Goal: Information Seeking & Learning: Understand process/instructions

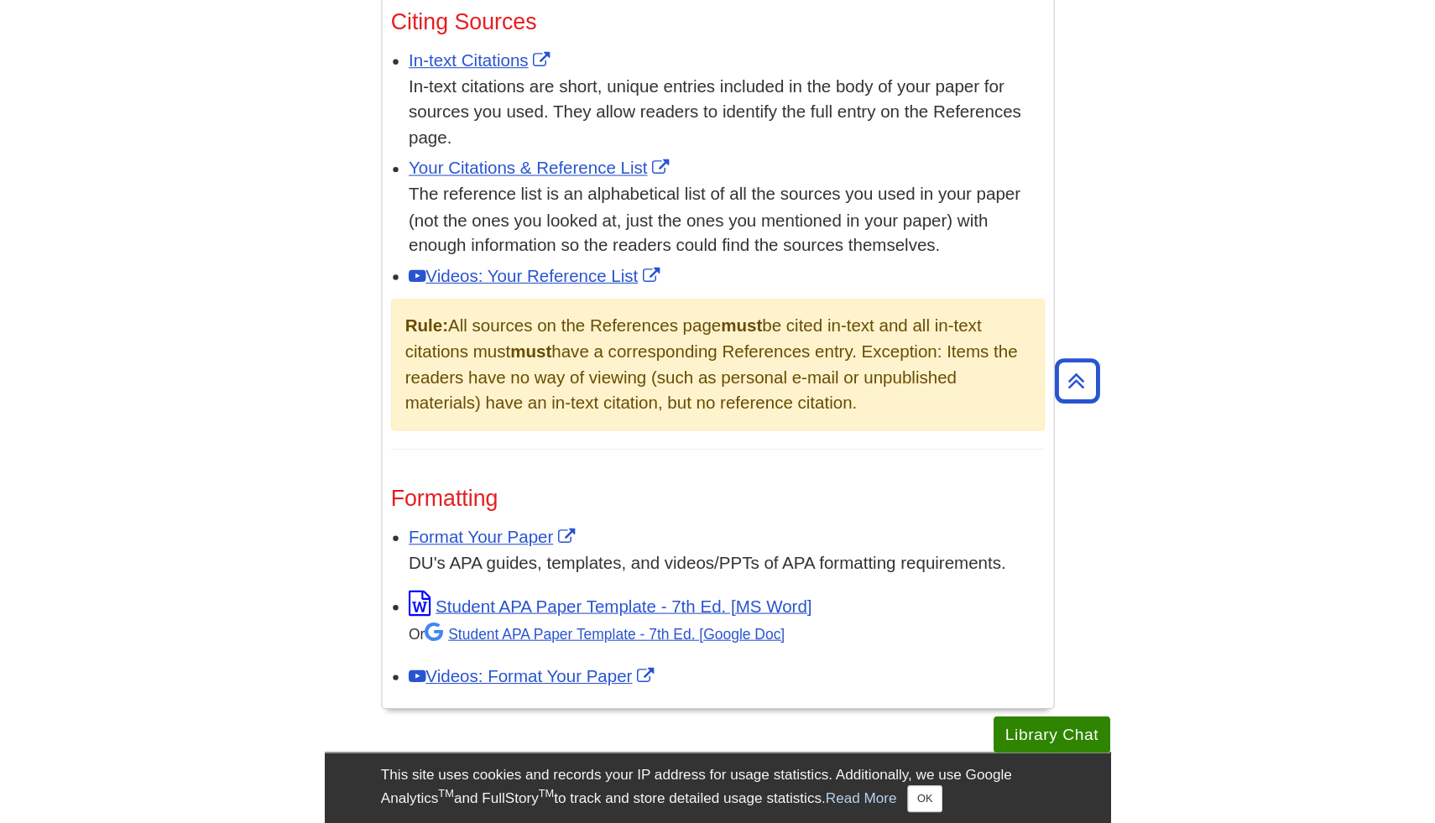
scroll to position [1081, 0]
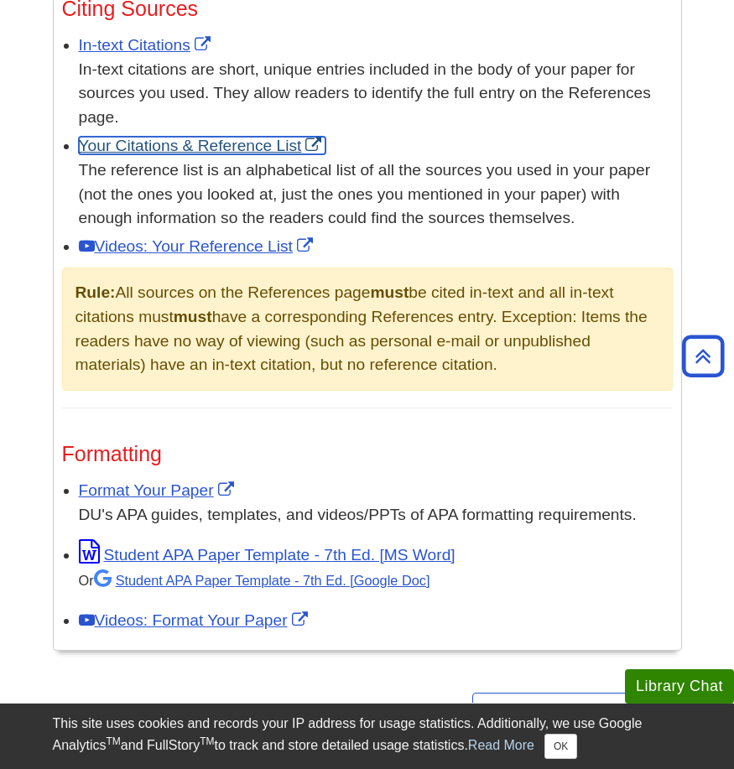
click at [168, 146] on link "Your Citations & Reference List" at bounding box center [203, 146] width 248 height 18
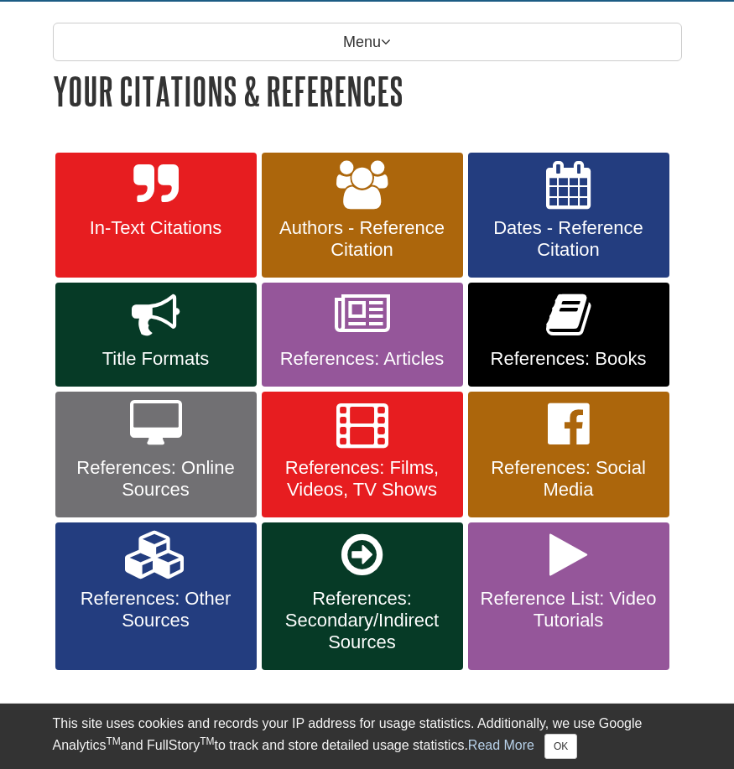
scroll to position [232, 0]
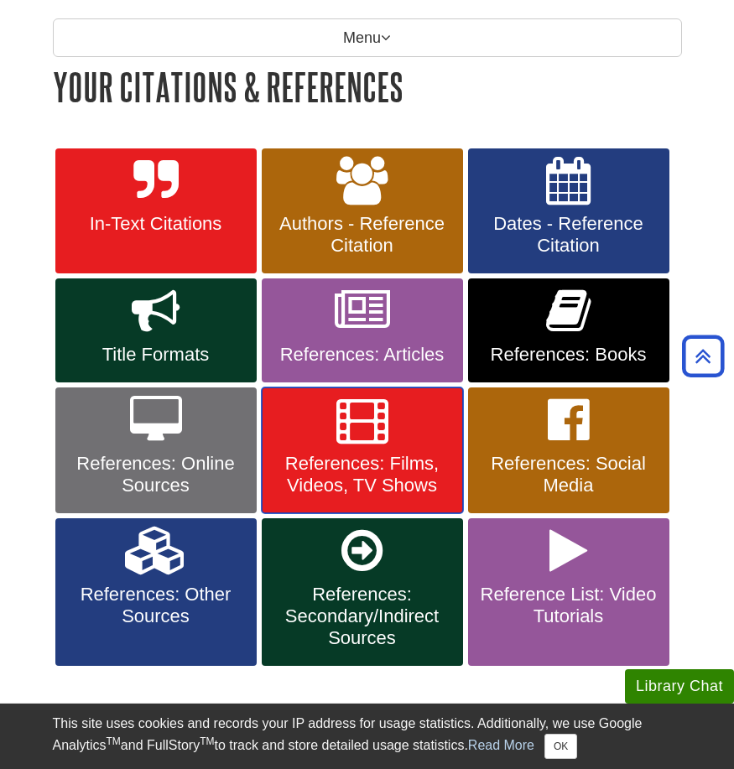
click at [360, 453] on span "References: Films, Videos, TV Shows" at bounding box center [362, 475] width 176 height 44
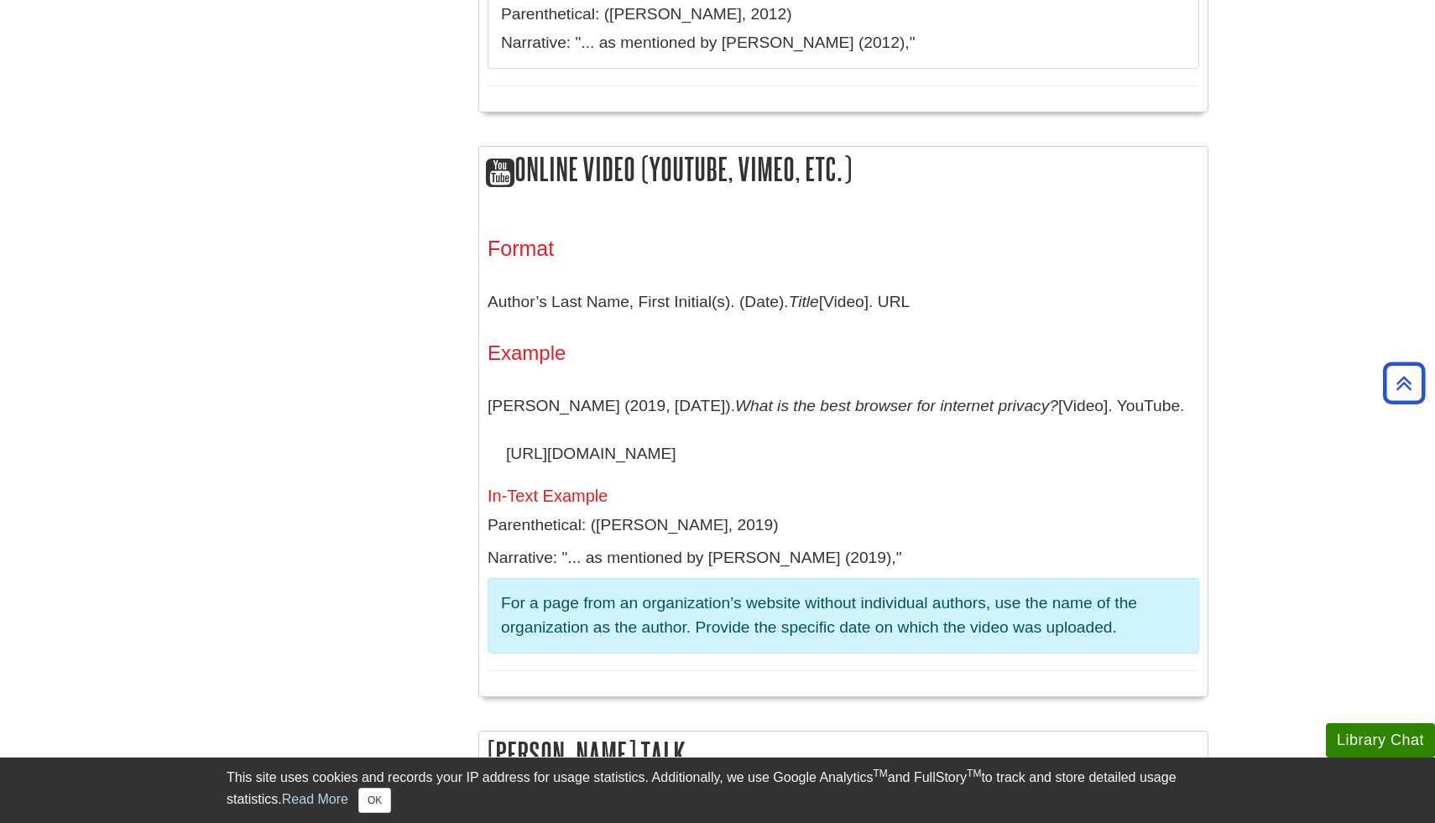
scroll to position [1287, 0]
